Goal: Task Accomplishment & Management: Manage account settings

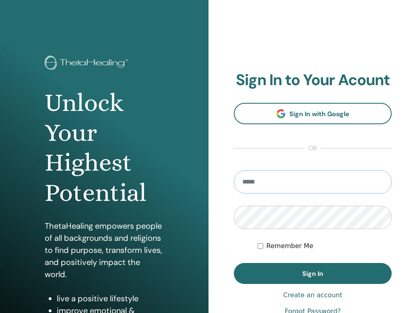
click at [279, 178] on input "email" at bounding box center [313, 181] width 158 height 23
paste input "**********"
type input "**********"
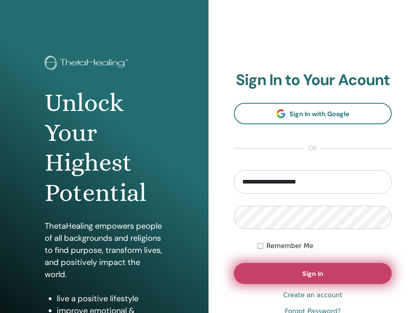
click at [298, 272] on button "Sign In" at bounding box center [313, 273] width 158 height 21
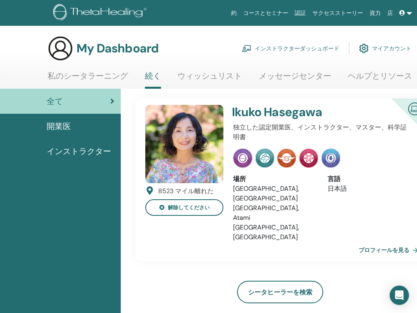
click at [292, 12] on link "コースとセミナー" at bounding box center [266, 13] width 52 height 15
click at [279, 49] on link "インストラクターダッシュボード" at bounding box center [290, 48] width 97 height 18
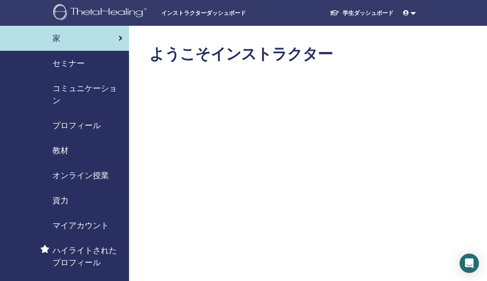
click at [83, 62] on span "セミナー" at bounding box center [68, 63] width 32 height 12
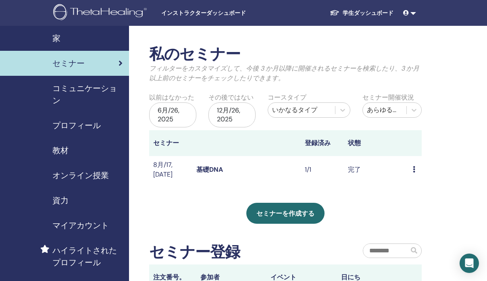
click at [87, 88] on span "コミュニケーション" at bounding box center [87, 94] width 70 height 24
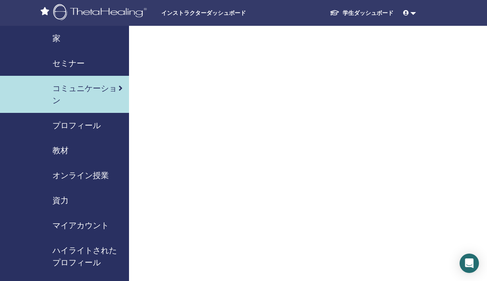
click at [93, 61] on div "セミナー" at bounding box center [64, 63] width 116 height 12
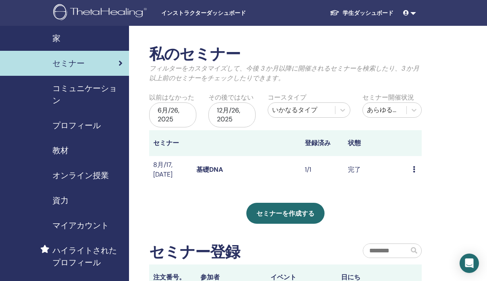
click at [118, 13] on img at bounding box center [101, 13] width 96 height 18
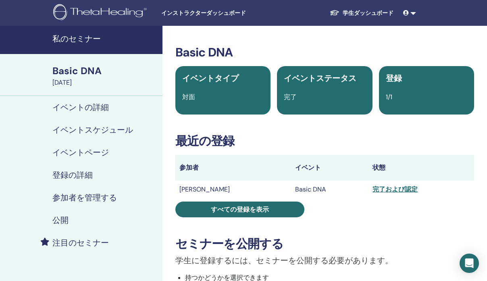
click at [68, 174] on h4 "登録の詳細" at bounding box center [72, 175] width 40 height 10
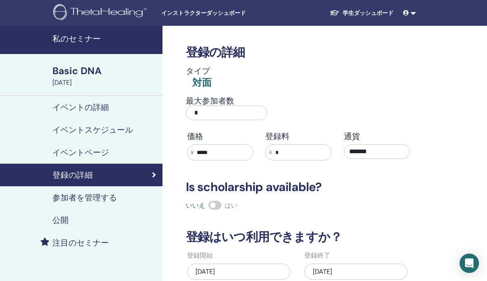
click at [99, 108] on h4 "イベントの詳細" at bounding box center [80, 107] width 56 height 10
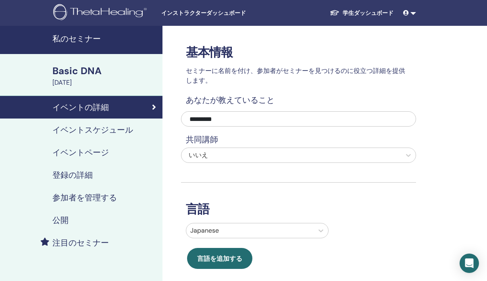
click at [96, 197] on h4 "参加者を管理する" at bounding box center [84, 198] width 64 height 10
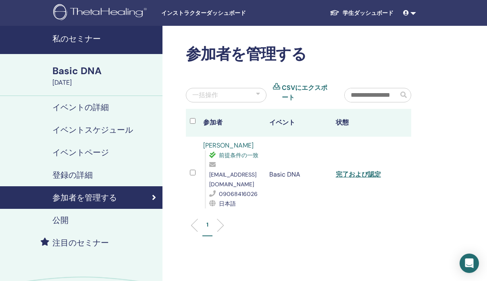
drag, startPoint x: 346, startPoint y: 149, endPoint x: 289, endPoint y: 142, distance: 56.9
click at [331, 149] on td "Basic DNA" at bounding box center [298, 175] width 66 height 76
click at [88, 38] on h4 "私のセミナー" at bounding box center [104, 39] width 105 height 10
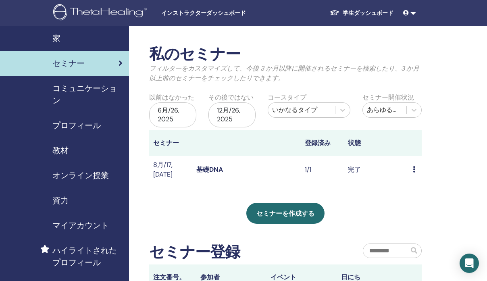
scroll to position [116, 0]
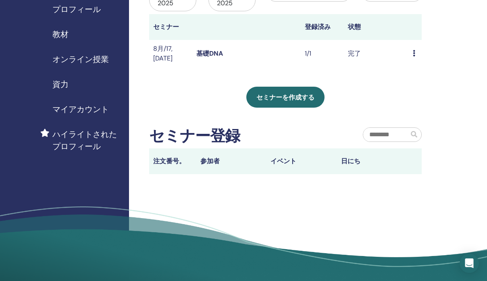
click at [76, 83] on div "資力" at bounding box center [64, 84] width 116 height 12
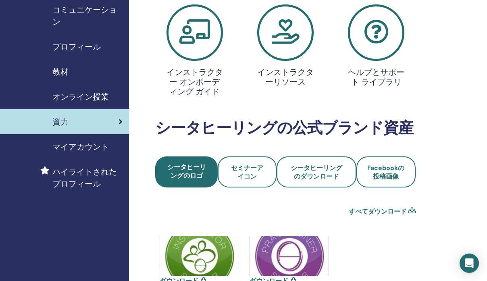
scroll to position [174, 0]
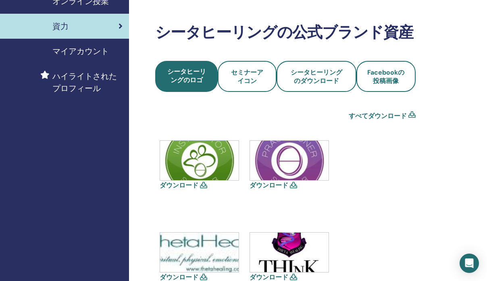
click at [89, 53] on span "マイアカウント" at bounding box center [80, 51] width 56 height 12
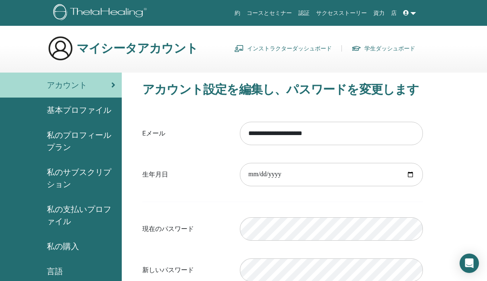
click at [129, 12] on img at bounding box center [101, 13] width 96 height 18
